Goal: Check status: Check status

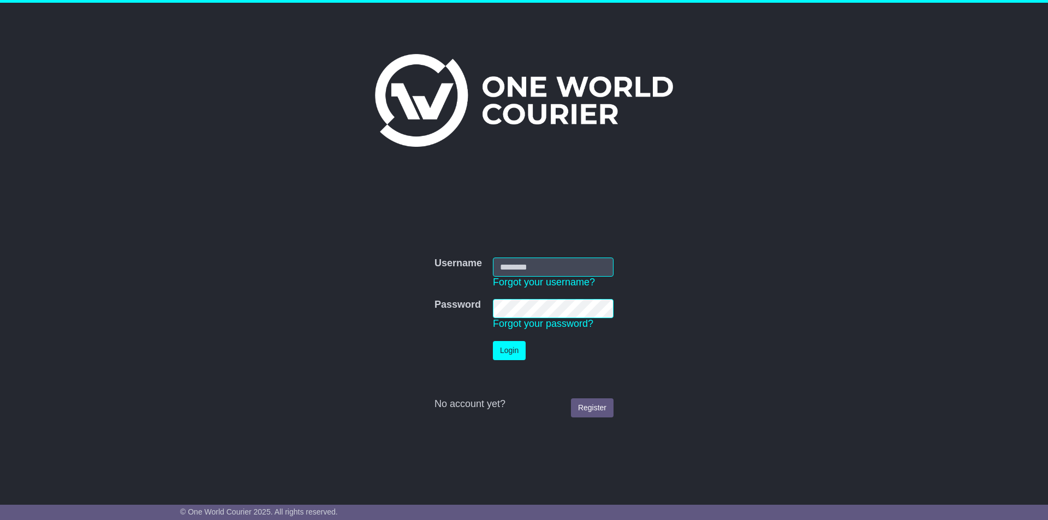
type input "**********"
click at [516, 356] on button "Login" at bounding box center [509, 350] width 33 height 19
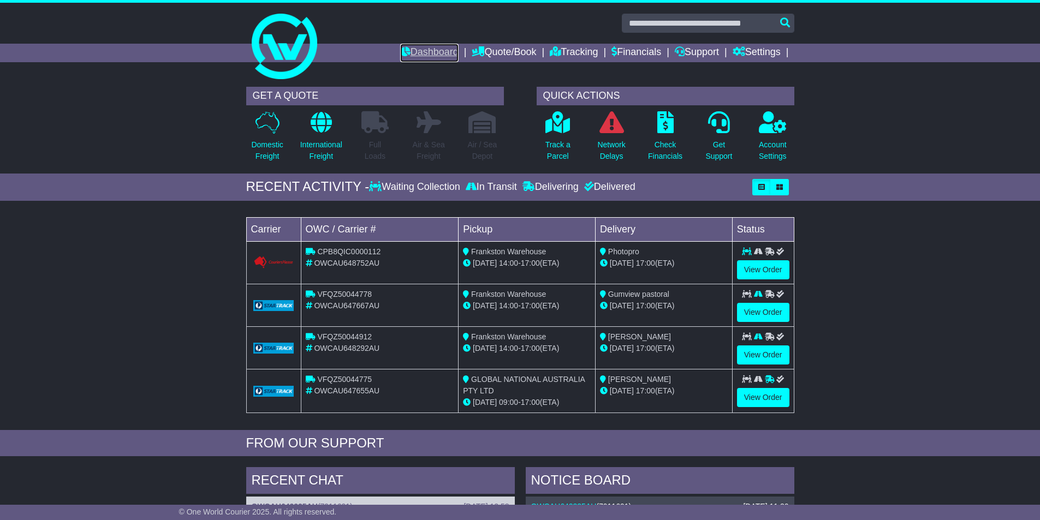
click at [408, 56] on link "Dashboard" at bounding box center [429, 53] width 58 height 19
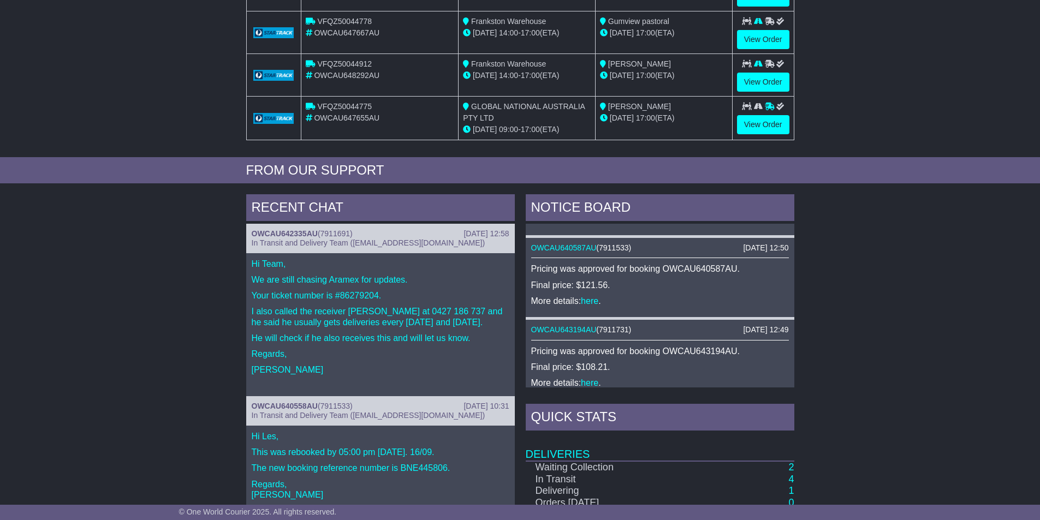
scroll to position [435, 0]
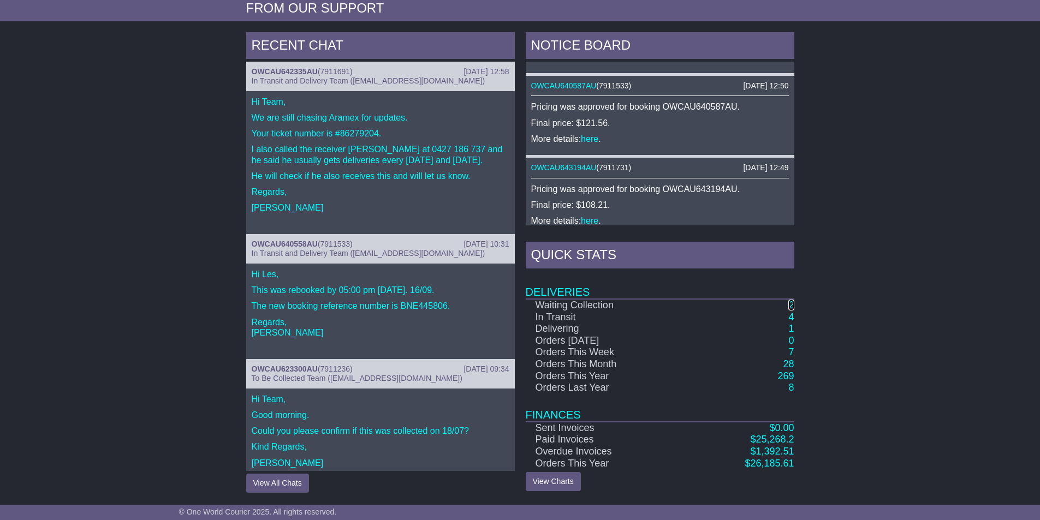
click at [790, 302] on link "2" at bounding box center [790, 305] width 5 height 11
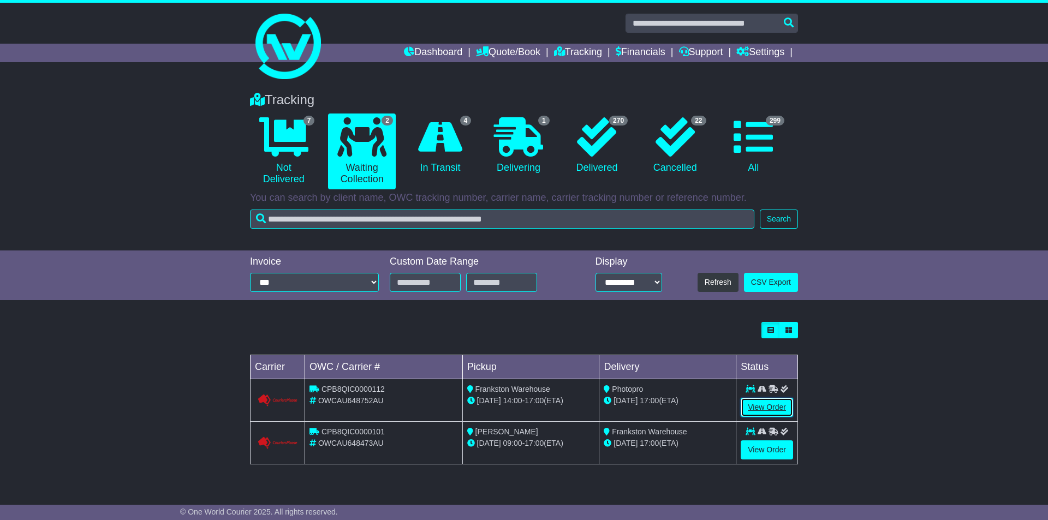
click at [779, 413] on link "View Order" at bounding box center [767, 407] width 52 height 19
click at [777, 400] on link "View Order" at bounding box center [767, 407] width 52 height 19
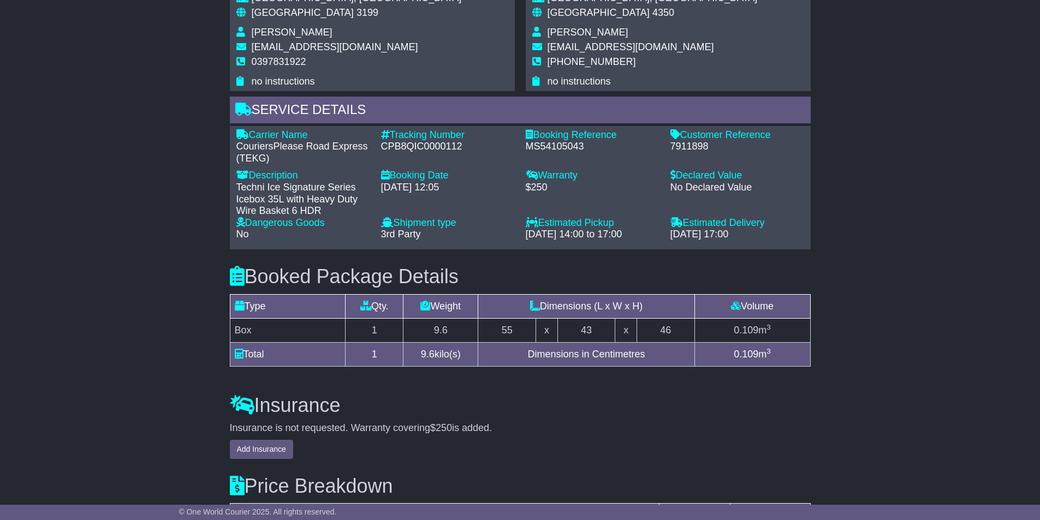
scroll to position [819, 0]
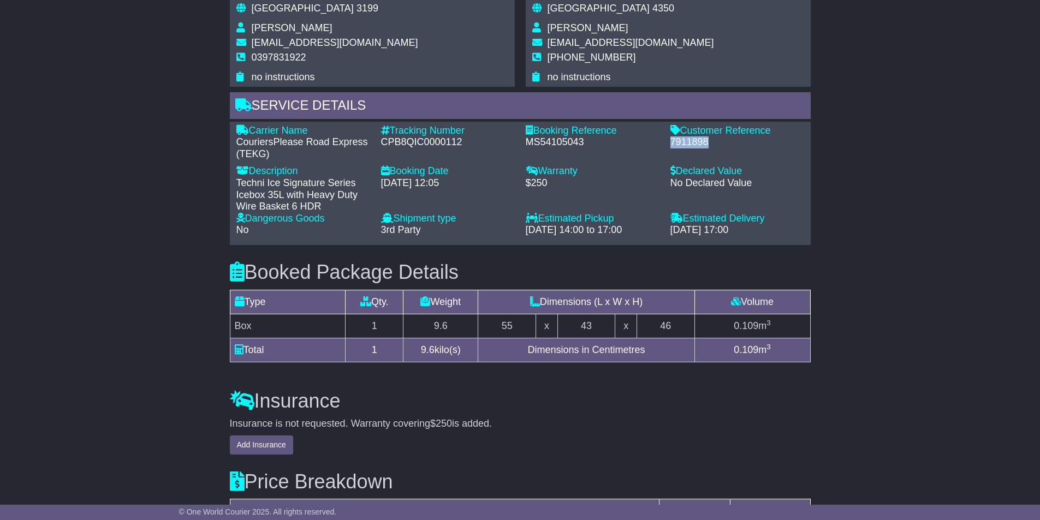
drag, startPoint x: 669, startPoint y: 142, endPoint x: 711, endPoint y: 140, distance: 42.1
click at [711, 140] on div "Customer Reference - 7911898" at bounding box center [737, 142] width 145 height 35
copy div "7911898"
click at [721, 144] on div "7911898" at bounding box center [737, 142] width 134 height 12
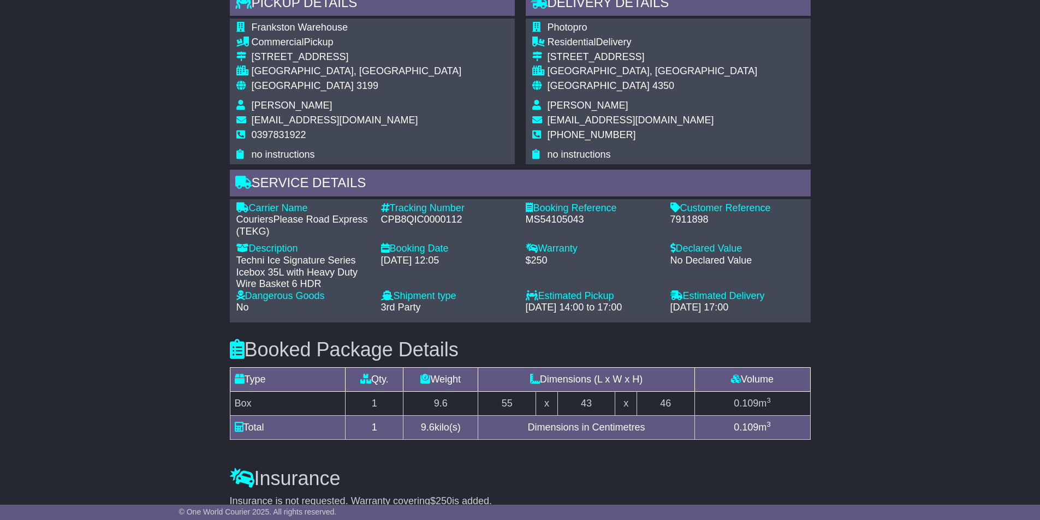
scroll to position [708, 0]
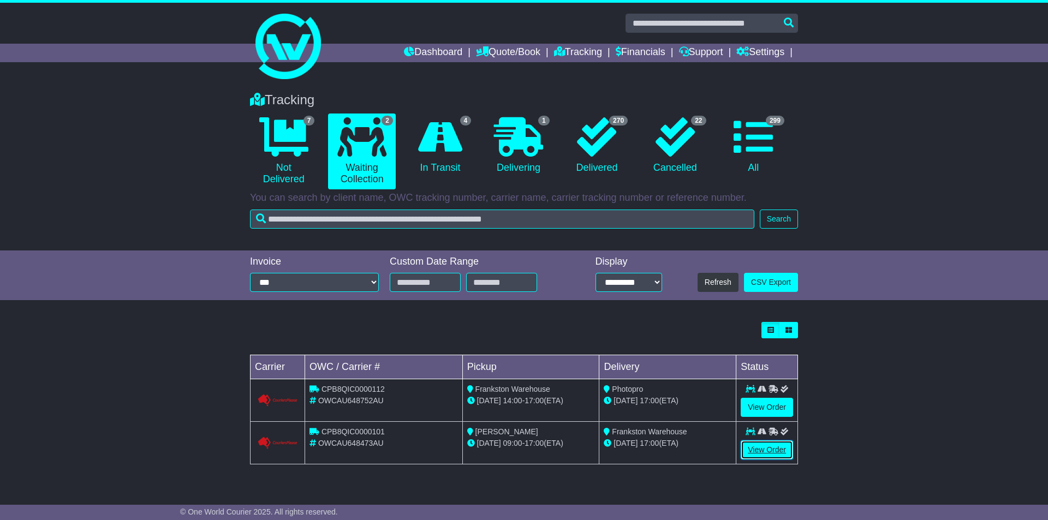
click at [777, 450] on link "View Order" at bounding box center [767, 449] width 52 height 19
click at [436, 59] on link "Dashboard" at bounding box center [433, 53] width 58 height 19
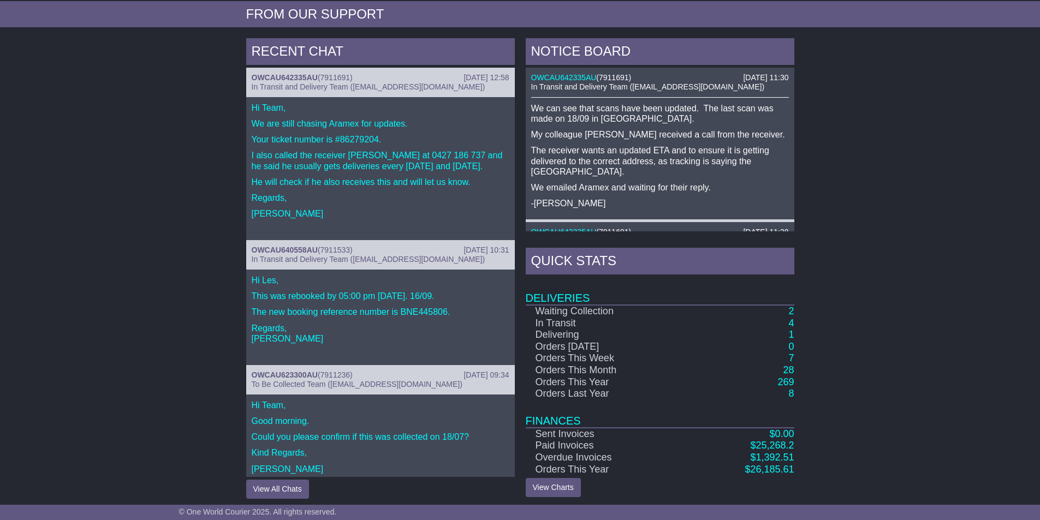
scroll to position [433, 0]
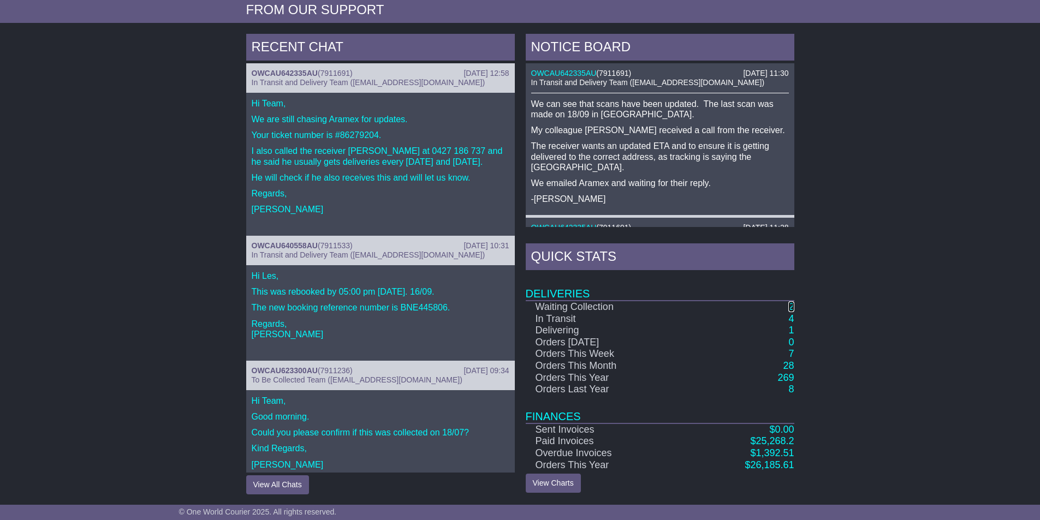
click at [789, 305] on link "2" at bounding box center [790, 306] width 5 height 11
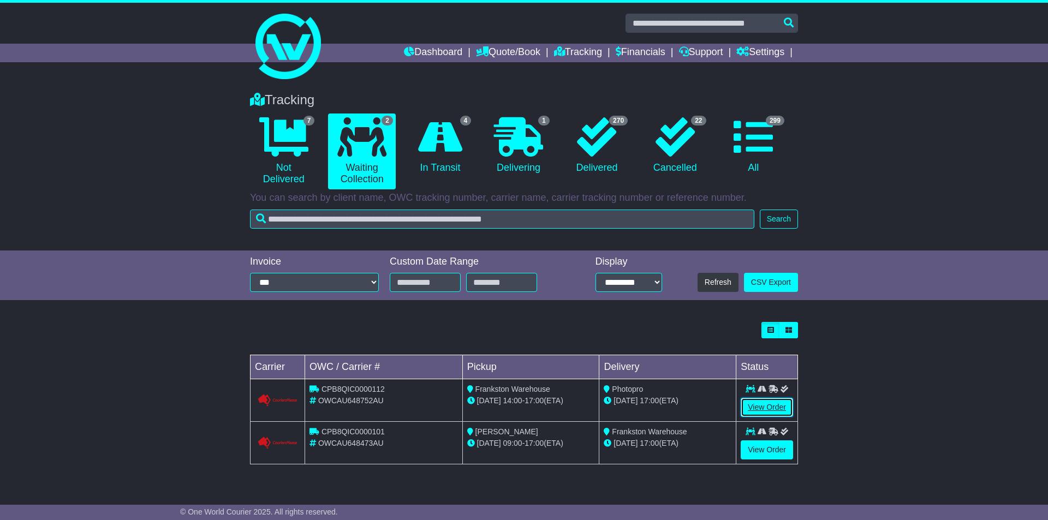
click at [769, 409] on link "View Order" at bounding box center [767, 407] width 52 height 19
click at [775, 448] on link "View Order" at bounding box center [767, 449] width 52 height 19
